Goal: Task Accomplishment & Management: Manage account settings

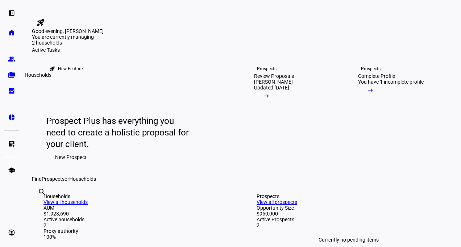
click at [12, 75] on eth-mat-symbol "folder_copy" at bounding box center [11, 74] width 7 height 7
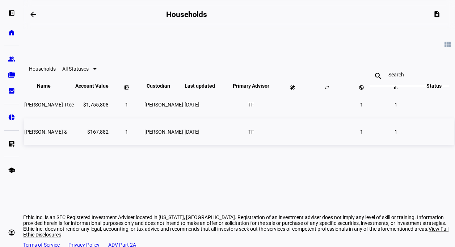
click at [157, 135] on span "[PERSON_NAME]" at bounding box center [164, 132] width 39 height 6
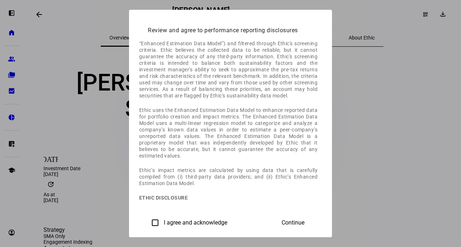
scroll to position [416, 0]
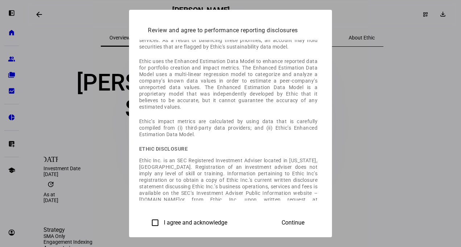
click at [148, 223] on input "I agree and acknowledge" at bounding box center [155, 222] width 14 height 14
checkbox input "true"
click at [304, 221] on span "Continue" at bounding box center [292, 222] width 23 height 7
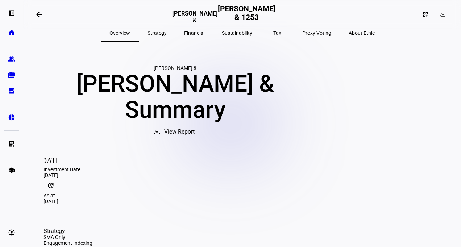
scroll to position [0, 0]
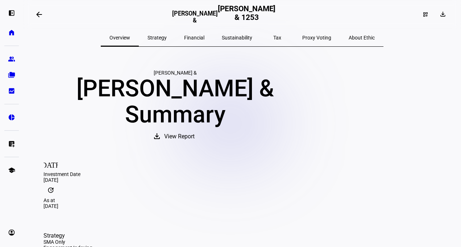
click at [273, 39] on span "Tax" at bounding box center [277, 37] width 8 height 5
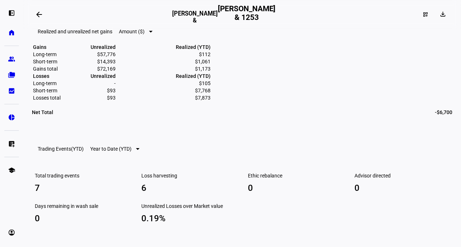
scroll to position [374, 0]
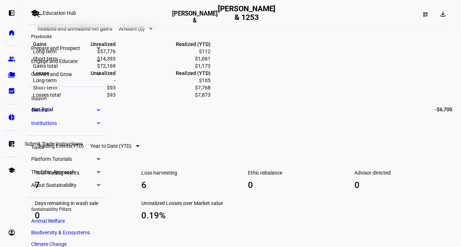
click at [11, 147] on eth-mat-symbol "list_alt_add" at bounding box center [11, 143] width 7 height 7
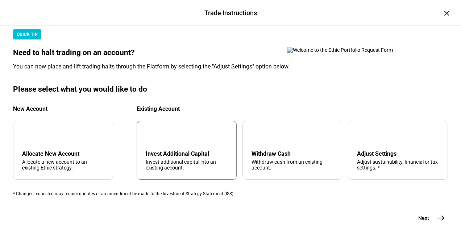
scroll to position [241, 0]
click at [361, 159] on div "Adjust sustainability, financial or tax settings. *" at bounding box center [398, 165] width 82 height 12
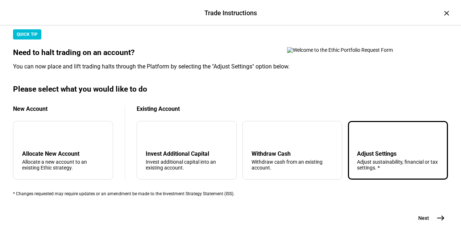
click at [422, 220] on span "Next" at bounding box center [423, 217] width 11 height 7
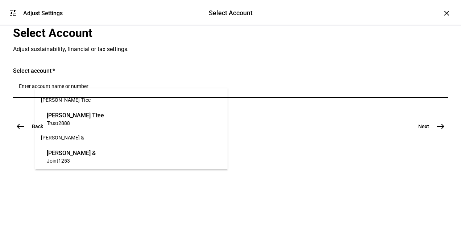
click at [84, 89] on input "Number" at bounding box center [230, 86] width 423 height 6
click at [86, 154] on span "[PERSON_NAME] &" at bounding box center [71, 153] width 49 height 8
click at [190, 89] on input "Number" at bounding box center [230, 86] width 423 height 6
click at [277, 124] on mat-card "Select account [PERSON_NAME] & Joint 1253 clear" at bounding box center [230, 95] width 435 height 56
click at [64, 89] on input "Number" at bounding box center [230, 86] width 423 height 6
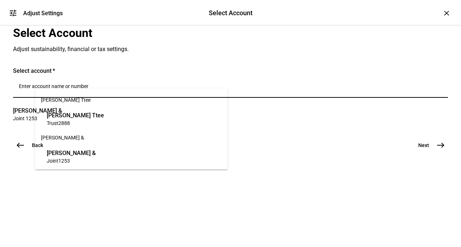
paste input "7049-1253"
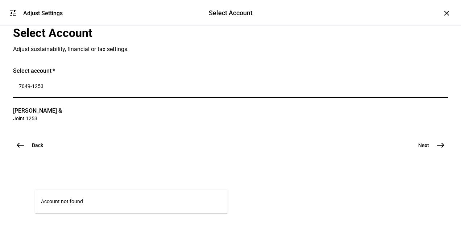
click at [301, 124] on mat-card "Select account 7049-1253 [PERSON_NAME] & Joint 1253 clear" at bounding box center [230, 95] width 435 height 56
click at [54, 89] on input "7049-1253" at bounding box center [230, 86] width 423 height 6
type input "70491253"
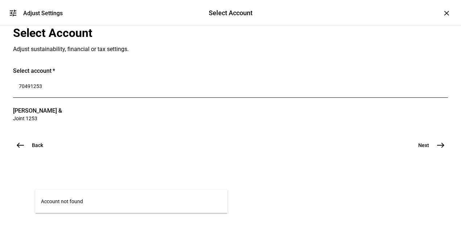
click at [257, 124] on mat-card "Select account 70491253 [PERSON_NAME] & Joint 1253 clear" at bounding box center [230, 95] width 435 height 56
click at [101, 98] on div "70491253" at bounding box center [230, 88] width 423 height 20
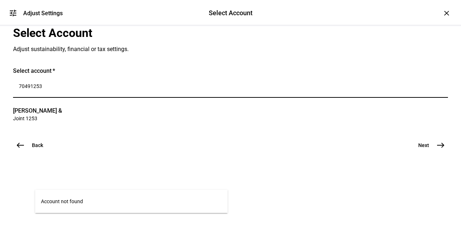
click at [242, 124] on mat-card "Select account 70491253 [PERSON_NAME] & Joint 1253 clear" at bounding box center [230, 95] width 435 height 56
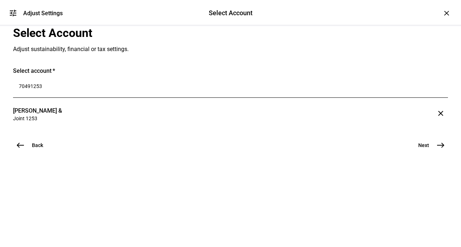
click at [59, 115] on span "[PERSON_NAME] &" at bounding box center [37, 110] width 49 height 8
click at [436, 150] on mat-icon "east" at bounding box center [440, 145] width 9 height 9
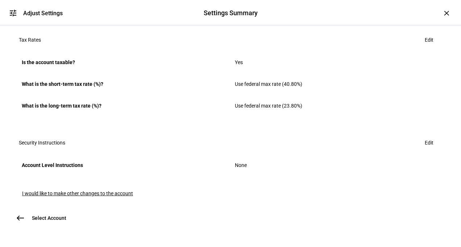
scroll to position [462, 0]
click at [424, 135] on span "Edit" at bounding box center [428, 142] width 9 height 14
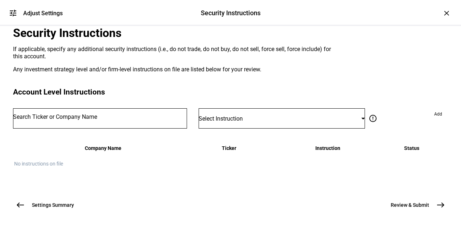
scroll to position [0, 0]
click at [114, 129] on div at bounding box center [100, 118] width 174 height 20
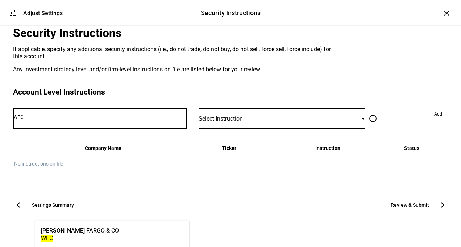
type input "WFC"
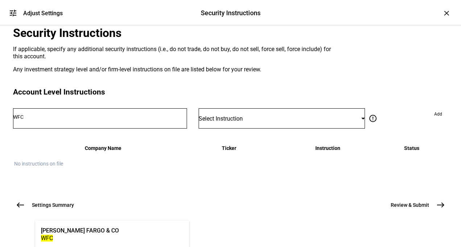
click at [85, 231] on div "[PERSON_NAME] FARGO & CO" at bounding box center [80, 230] width 78 height 8
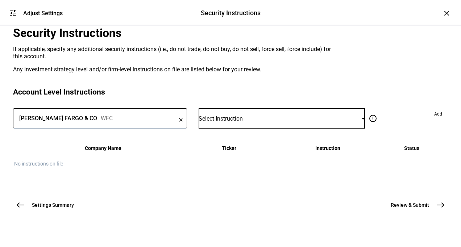
click at [234, 122] on span "Select Instruction" at bounding box center [220, 118] width 44 height 7
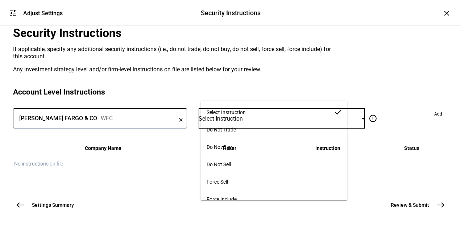
click at [244, 124] on mat-option "Do Not Trade" at bounding box center [274, 129] width 146 height 17
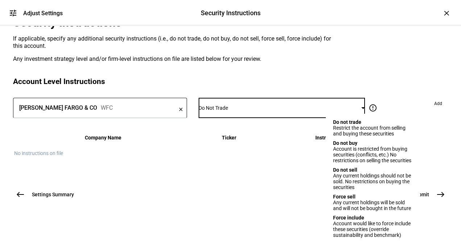
scroll to position [42, 0]
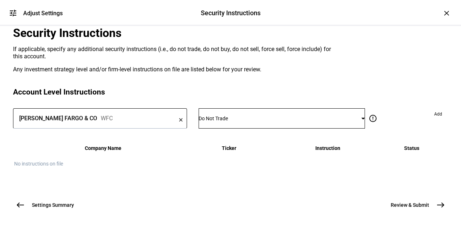
click at [379, 97] on div "Account Level Instructions" at bounding box center [230, 92] width 435 height 9
click at [434, 120] on span "Add" at bounding box center [438, 114] width 8 height 12
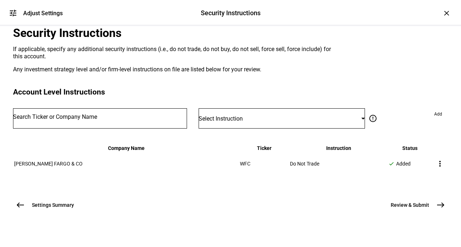
scroll to position [116, 0]
click at [400, 209] on span "Review & Submit" at bounding box center [409, 204] width 38 height 7
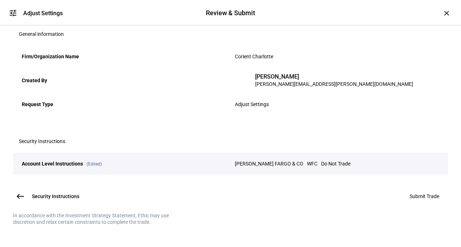
scroll to position [160, 0]
click at [410, 193] on span "Submit Trade" at bounding box center [424, 196] width 30 height 6
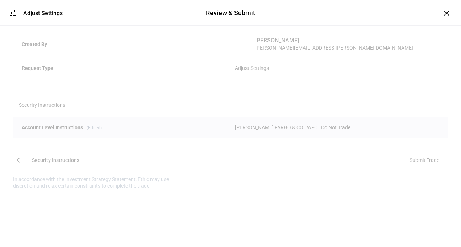
scroll to position [51, 0]
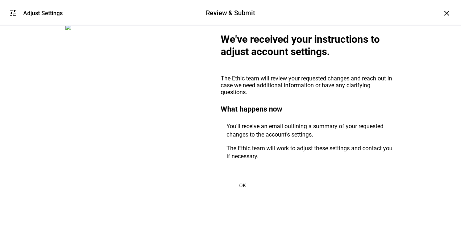
click at [239, 183] on span "OK" at bounding box center [242, 186] width 7 height 6
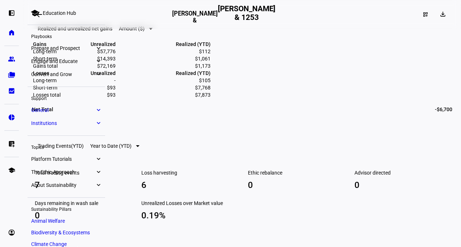
click at [248, 40] on mat-toolbar "Realized and unrealized net gains Amount ($)" at bounding box center [242, 28] width 420 height 23
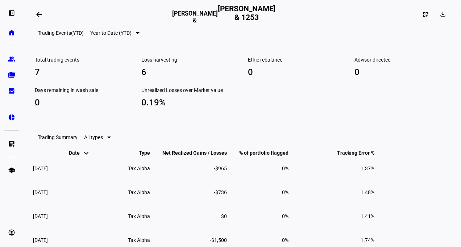
scroll to position [486, 0]
drag, startPoint x: 119, startPoint y: 157, endPoint x: 116, endPoint y: 164, distance: 7.3
click at [116, 45] on mat-toolbar "Trading Events (YTD) Year to Date (YTD)" at bounding box center [242, 33] width 420 height 23
click at [116, 36] on span "Year to Date (YTD)" at bounding box center [110, 33] width 41 height 6
click at [132, 175] on span "Total Trading Events" at bounding box center [118, 181] width 42 height 12
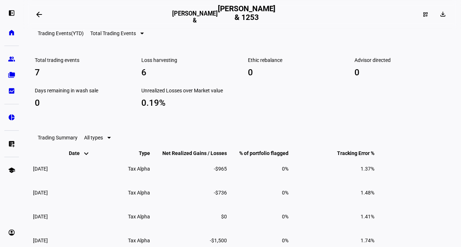
click at [192, 45] on mat-toolbar "Trading Events (YTD) Total Trading Events" at bounding box center [242, 33] width 420 height 23
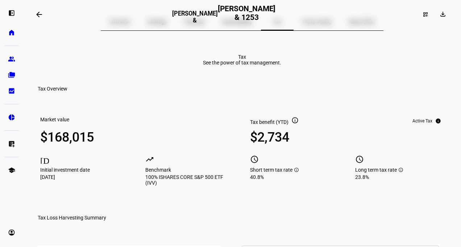
scroll to position [0, 0]
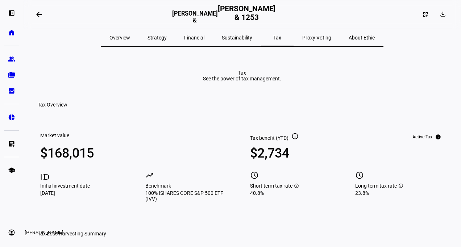
click at [12, 232] on eth-mat-symbol "account_circle" at bounding box center [11, 232] width 7 height 7
click at [34, 227] on span "Sign Out" at bounding box center [24, 227] width 19 height 7
